Goal: Book appointment/travel/reservation

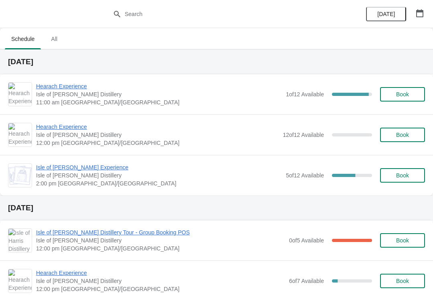
click at [73, 87] on span "Hearach Experience" at bounding box center [159, 86] width 246 height 8
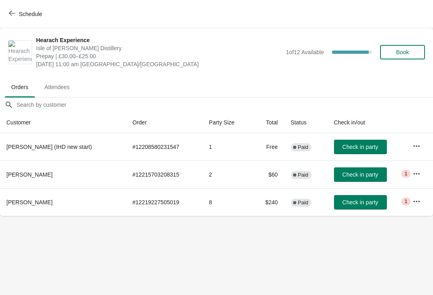
click at [26, 16] on span "Schedule" at bounding box center [30, 14] width 23 height 6
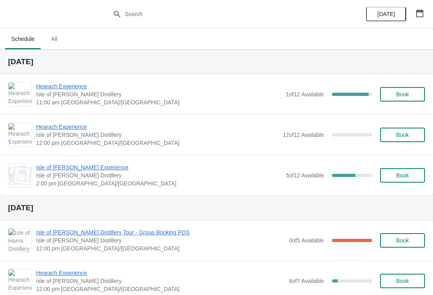
click at [74, 135] on span "Isle of [PERSON_NAME] Distillery" at bounding box center [157, 135] width 243 height 8
click at [61, 292] on span "12:00 pm [GEOGRAPHIC_DATA]/[GEOGRAPHIC_DATA]" at bounding box center [160, 289] width 249 height 8
click at [84, 128] on span "Hearach Experience" at bounding box center [157, 127] width 243 height 8
click at [89, 169] on span "Isle of [PERSON_NAME] Experience" at bounding box center [159, 167] width 246 height 8
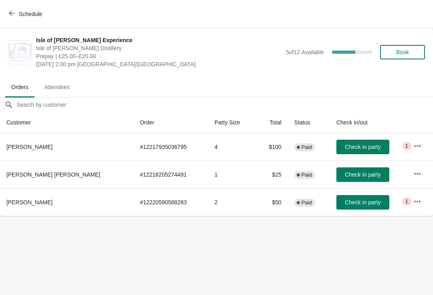
click at [24, 16] on span "Schedule" at bounding box center [30, 14] width 23 height 6
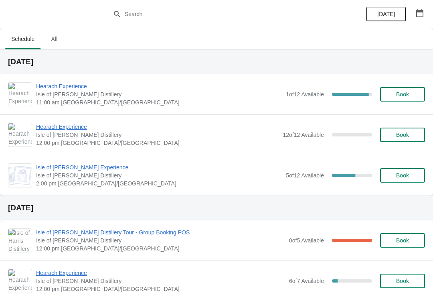
click at [49, 171] on span "Isle of [PERSON_NAME] Experience" at bounding box center [159, 167] width 246 height 8
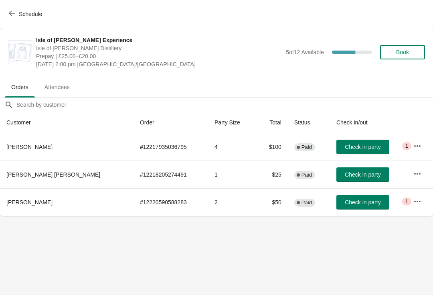
click at [14, 14] on icon "button" at bounding box center [12, 13] width 6 height 6
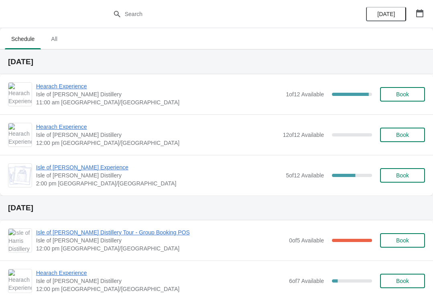
click at [12, 4] on div at bounding box center [216, 14] width 433 height 28
